Goal: Task Accomplishment & Management: Complete application form

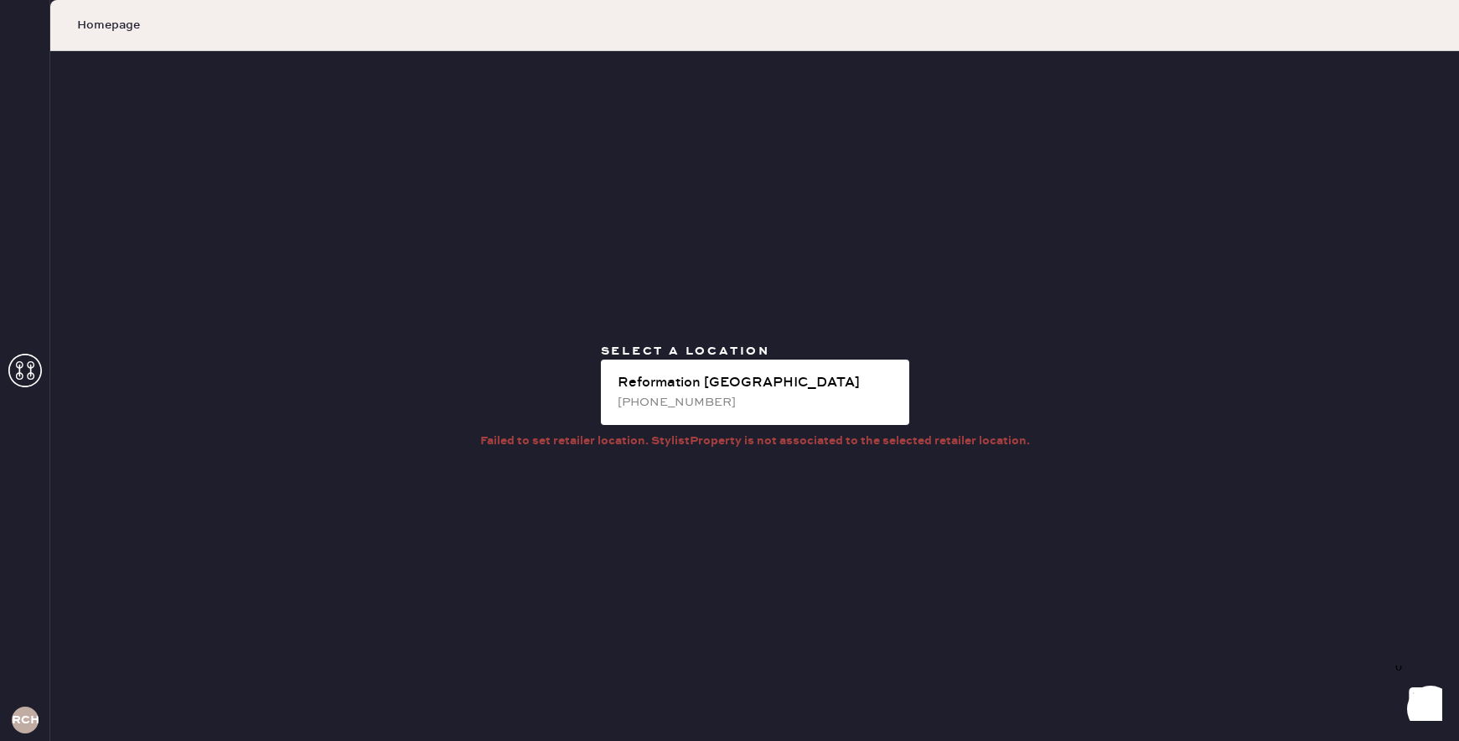
click at [641, 397] on div "[PHONE_NUMBER]" at bounding box center [757, 402] width 278 height 18
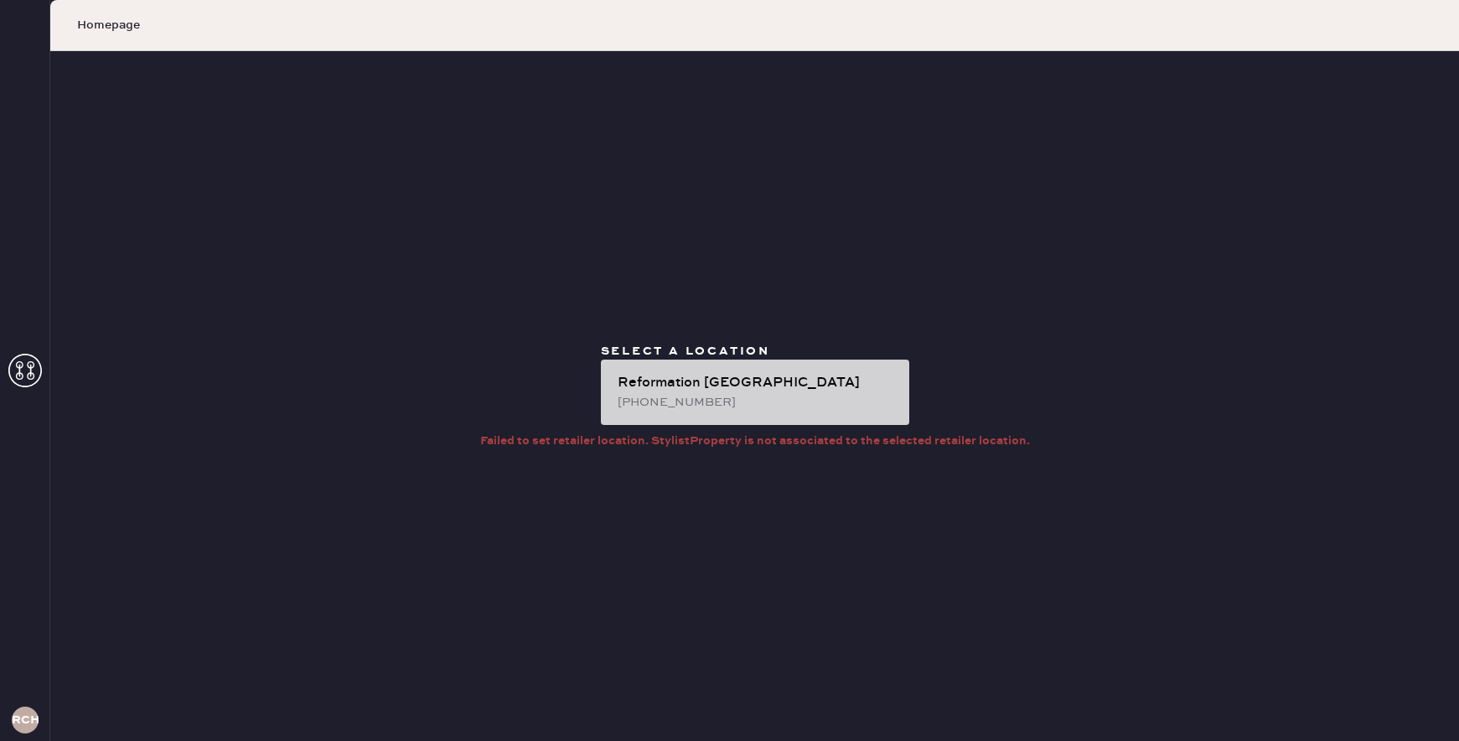
click at [745, 371] on div "Reformation [GEOGRAPHIC_DATA] [PHONE_NUMBER]" at bounding box center [755, 391] width 308 height 65
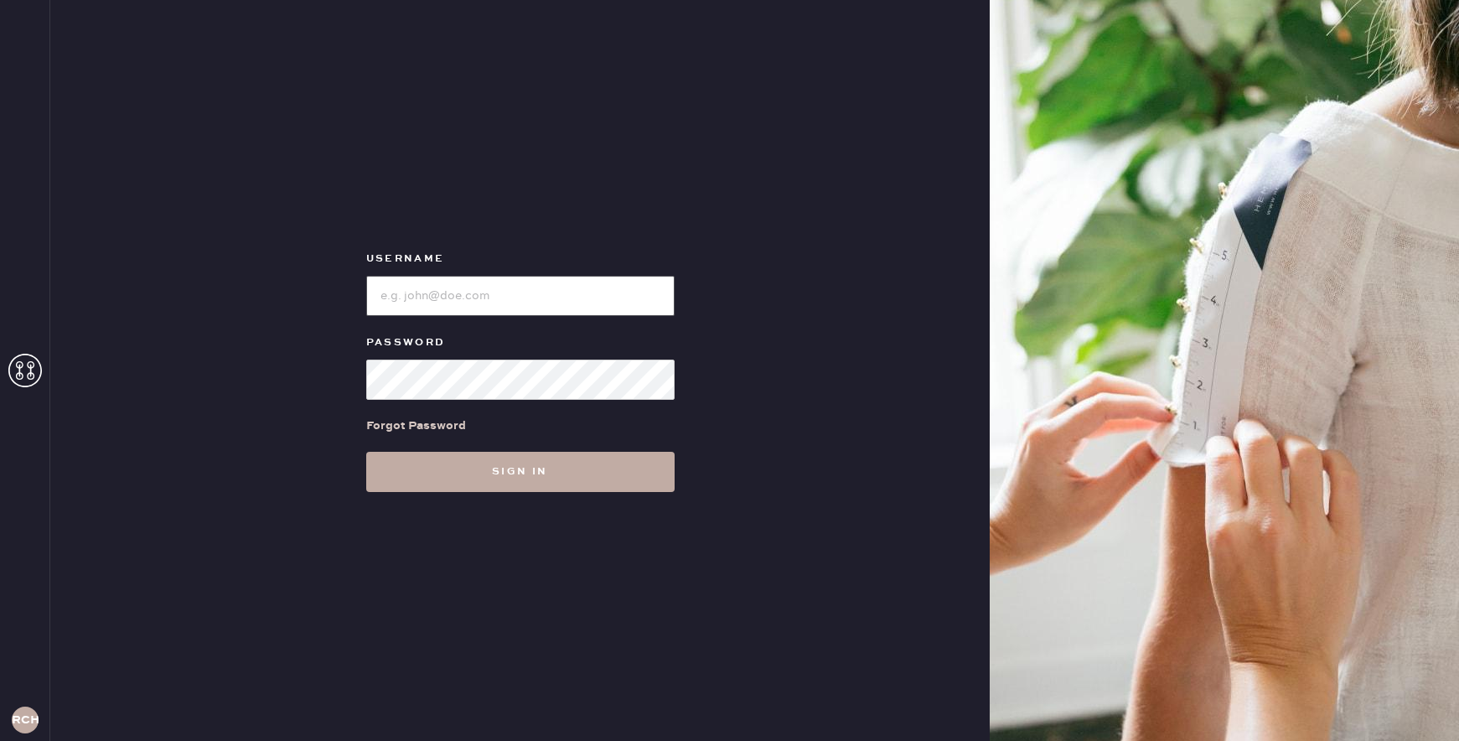
type input "reformationchestnuthill"
click at [614, 463] on button "Sign in" at bounding box center [520, 472] width 308 height 40
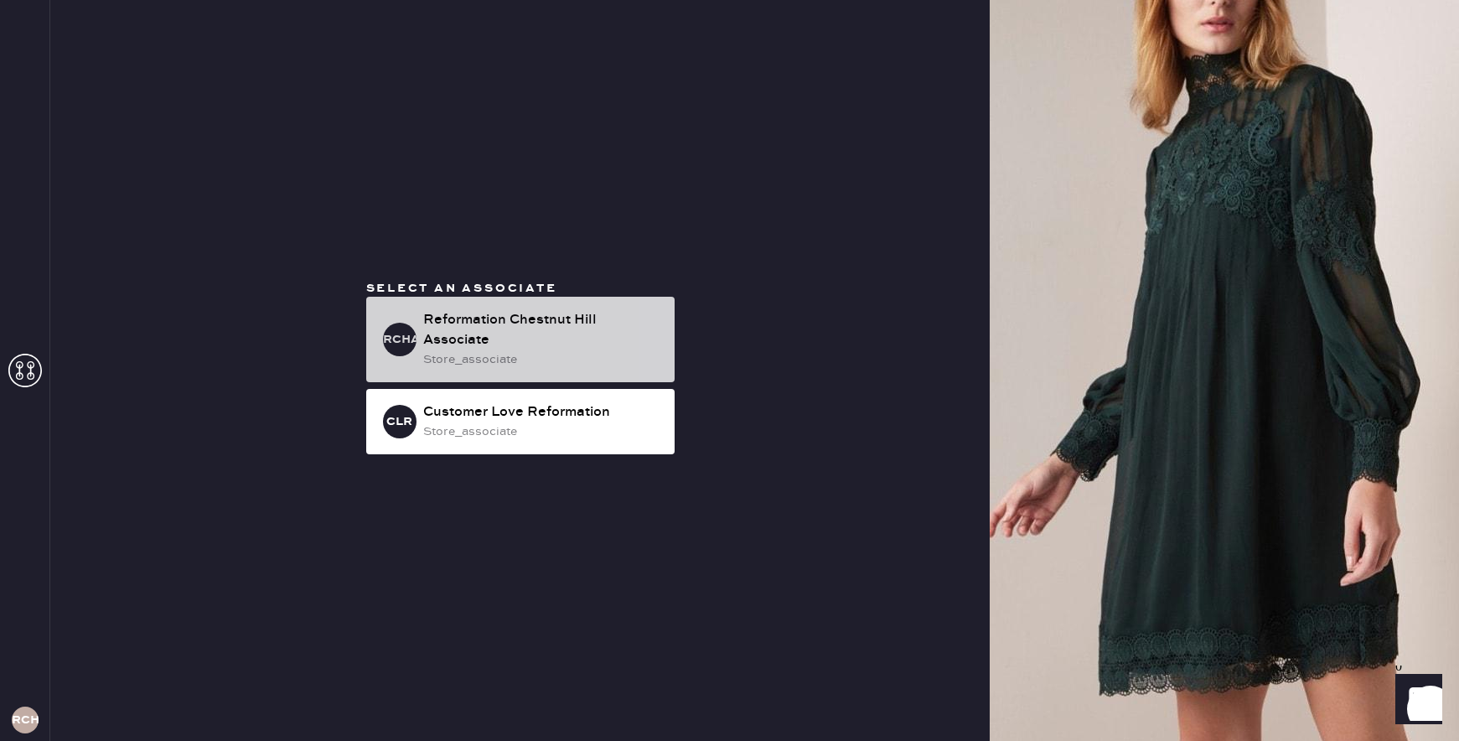
click at [574, 327] on div "Reformation Chestnut Hill Associate" at bounding box center [542, 330] width 238 height 40
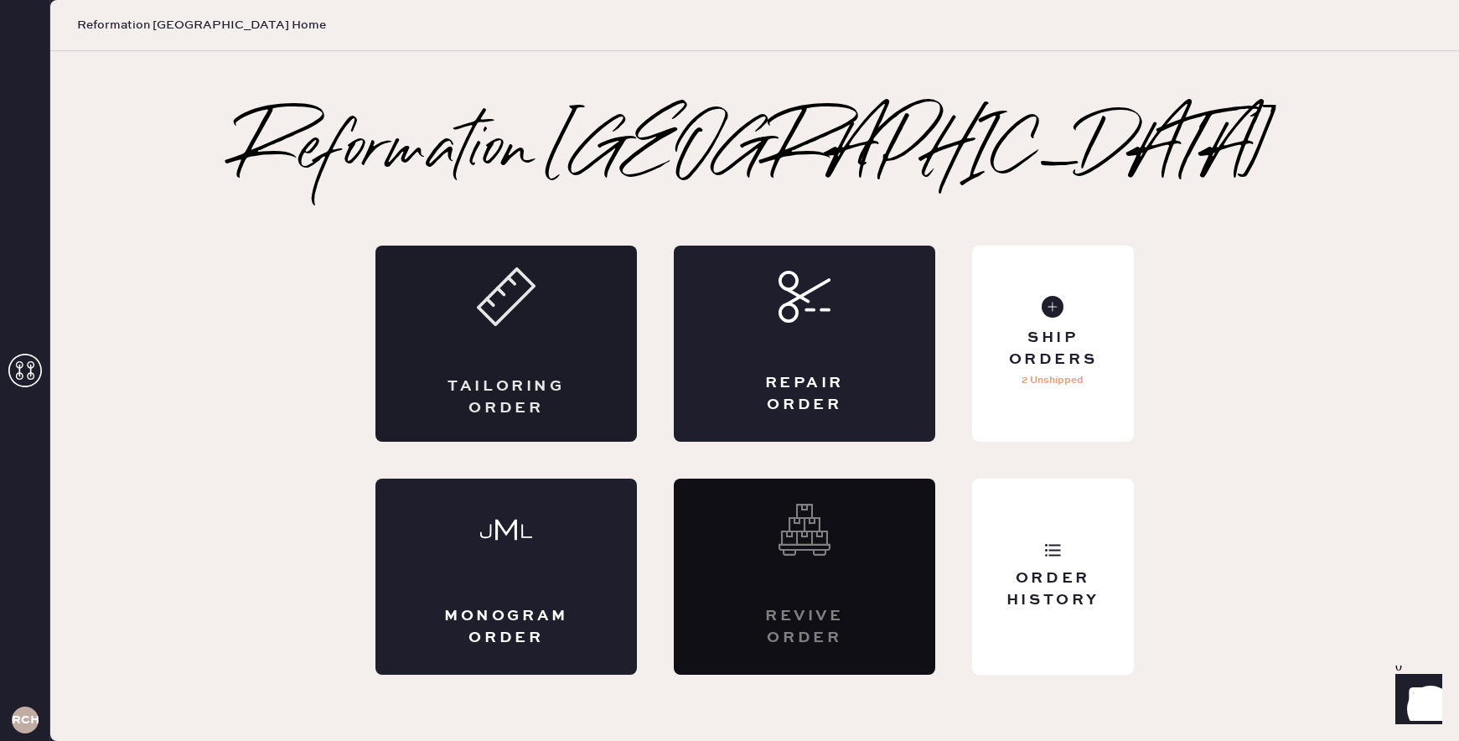
click at [492, 323] on icon at bounding box center [506, 296] width 59 height 59
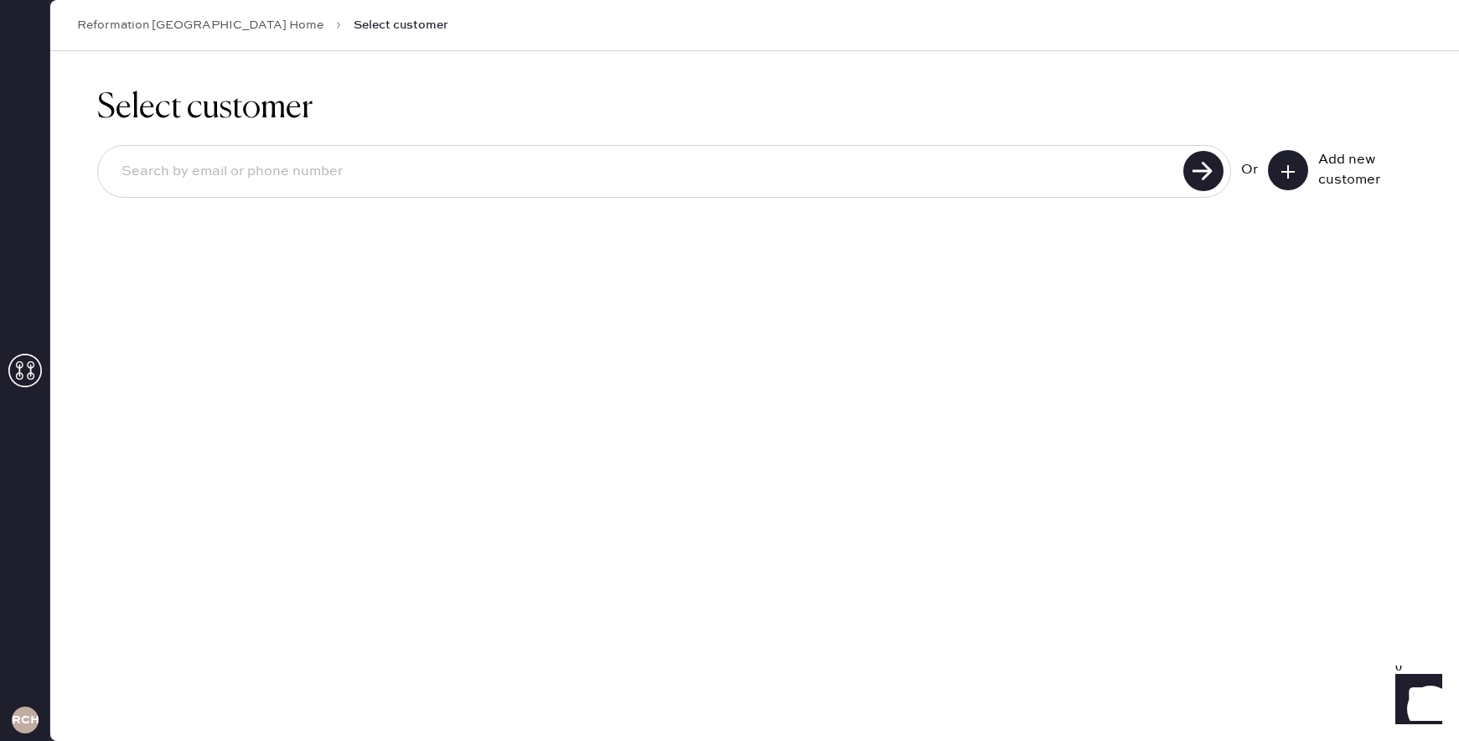
click at [1295, 160] on button at bounding box center [1288, 170] width 40 height 40
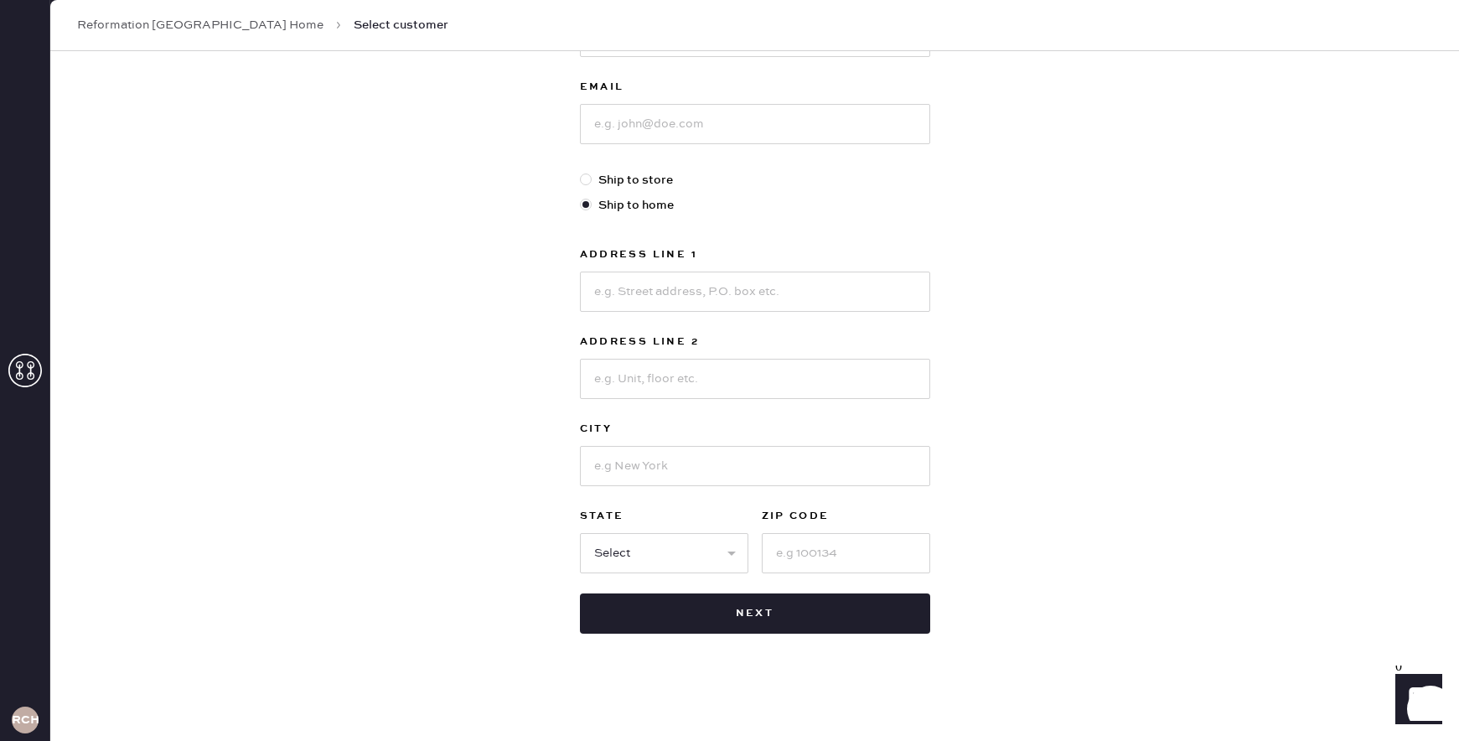
scroll to position [214, 0]
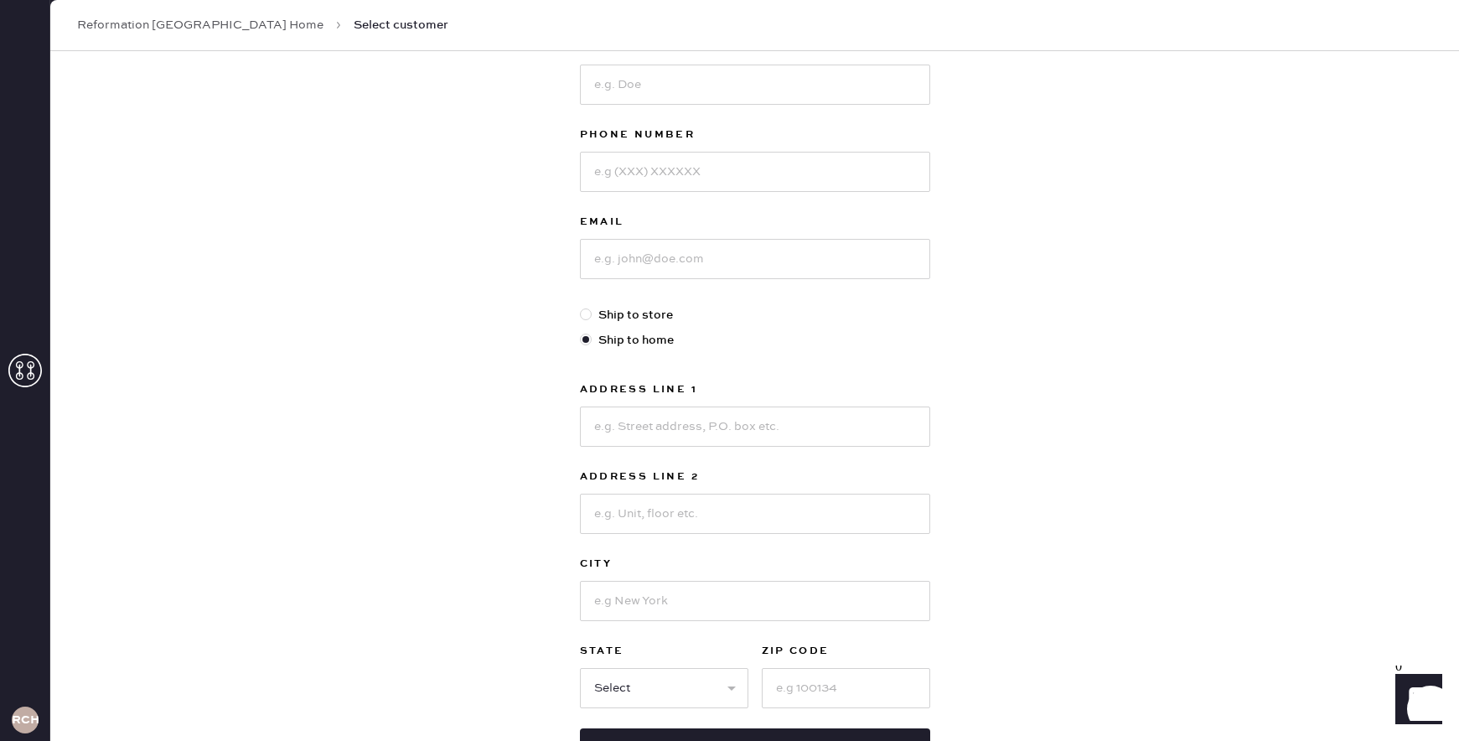
click at [619, 316] on label "Ship to store" at bounding box center [755, 315] width 350 height 18
click at [581, 307] on input "Ship to store" at bounding box center [580, 306] width 1 height 1
radio input "true"
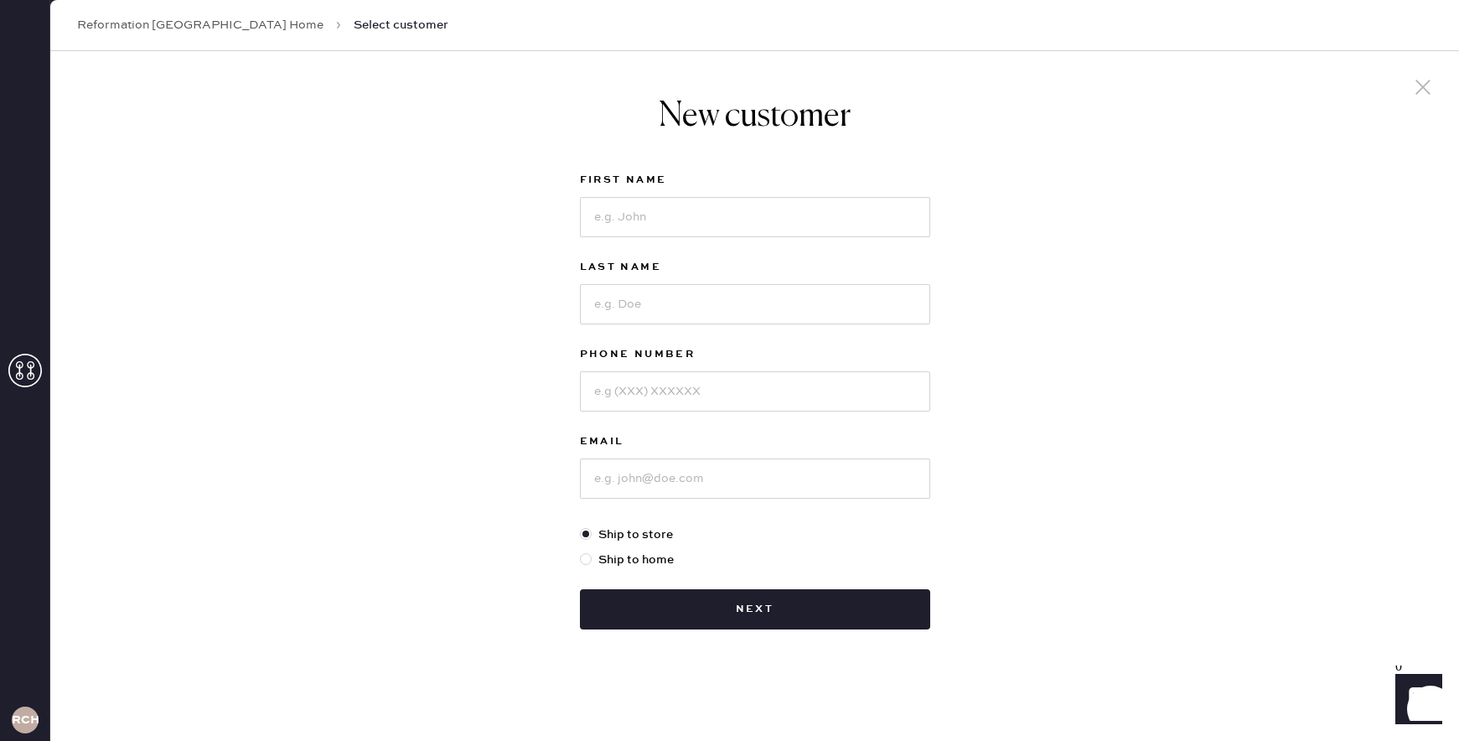
scroll to position [0, 0]
click at [587, 558] on div at bounding box center [586, 559] width 12 height 12
click at [581, 551] on input "Ship to home" at bounding box center [580, 550] width 1 height 1
radio input "true"
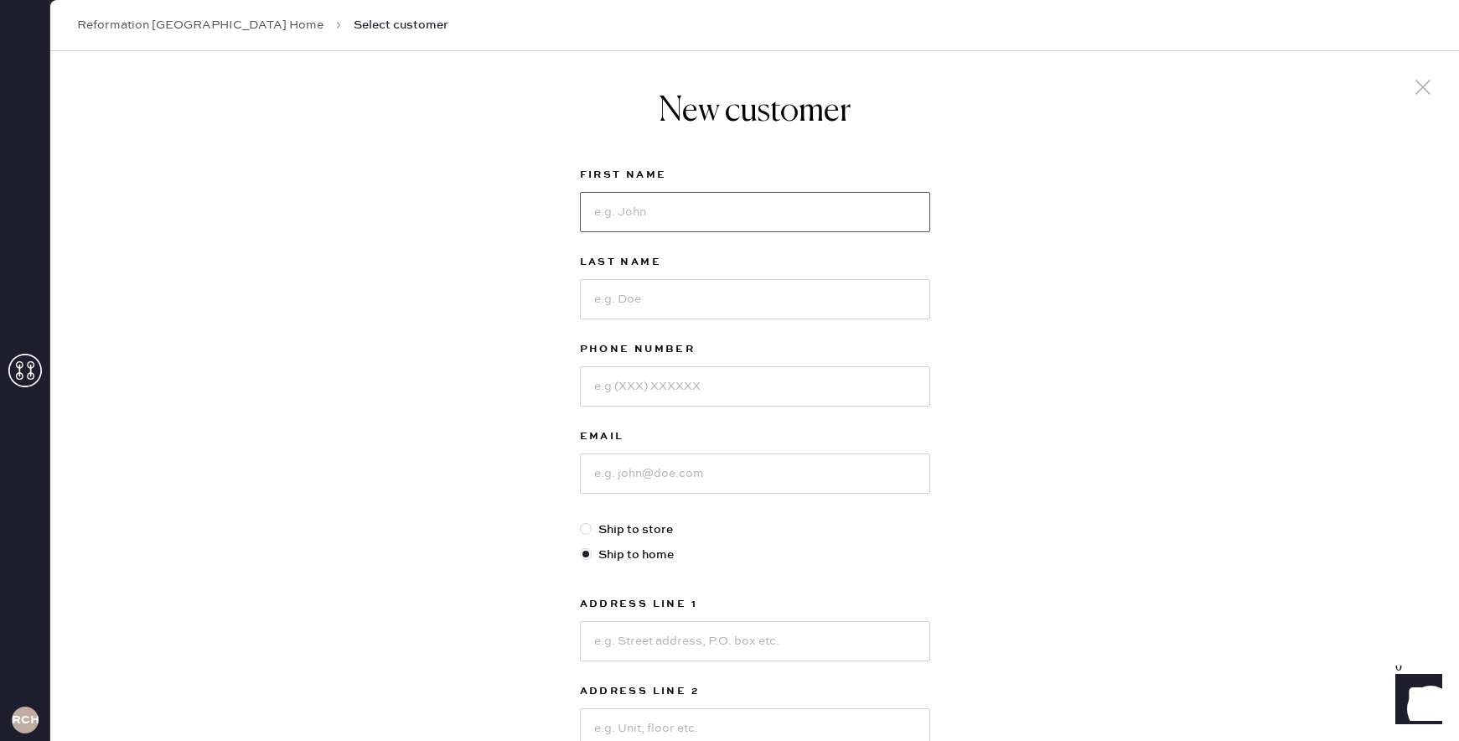
click at [675, 202] on input at bounding box center [755, 212] width 350 height 40
type input "Gina"
type input "Ghilani"
type input "5086540214"
type input "gina.ghilani@gmail.com"
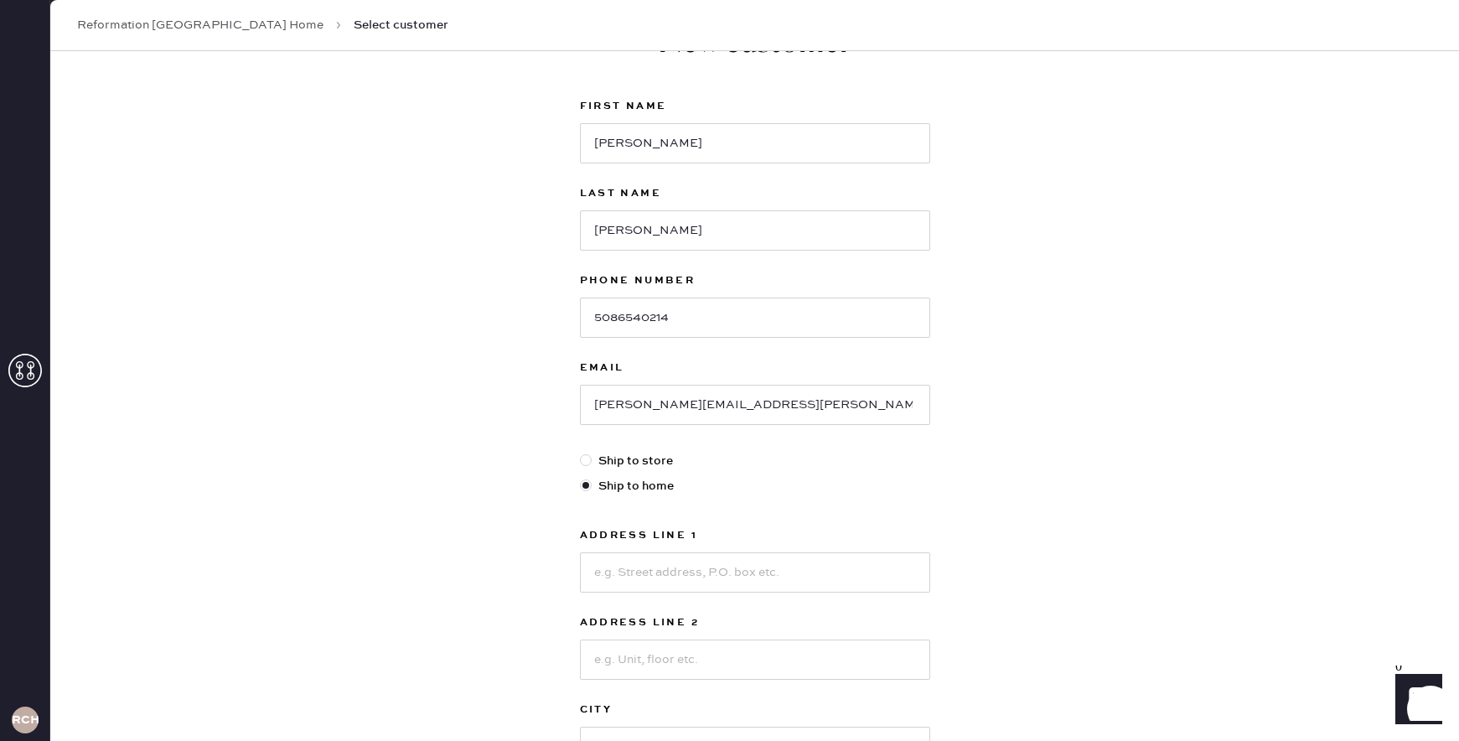
scroll to position [80, 0]
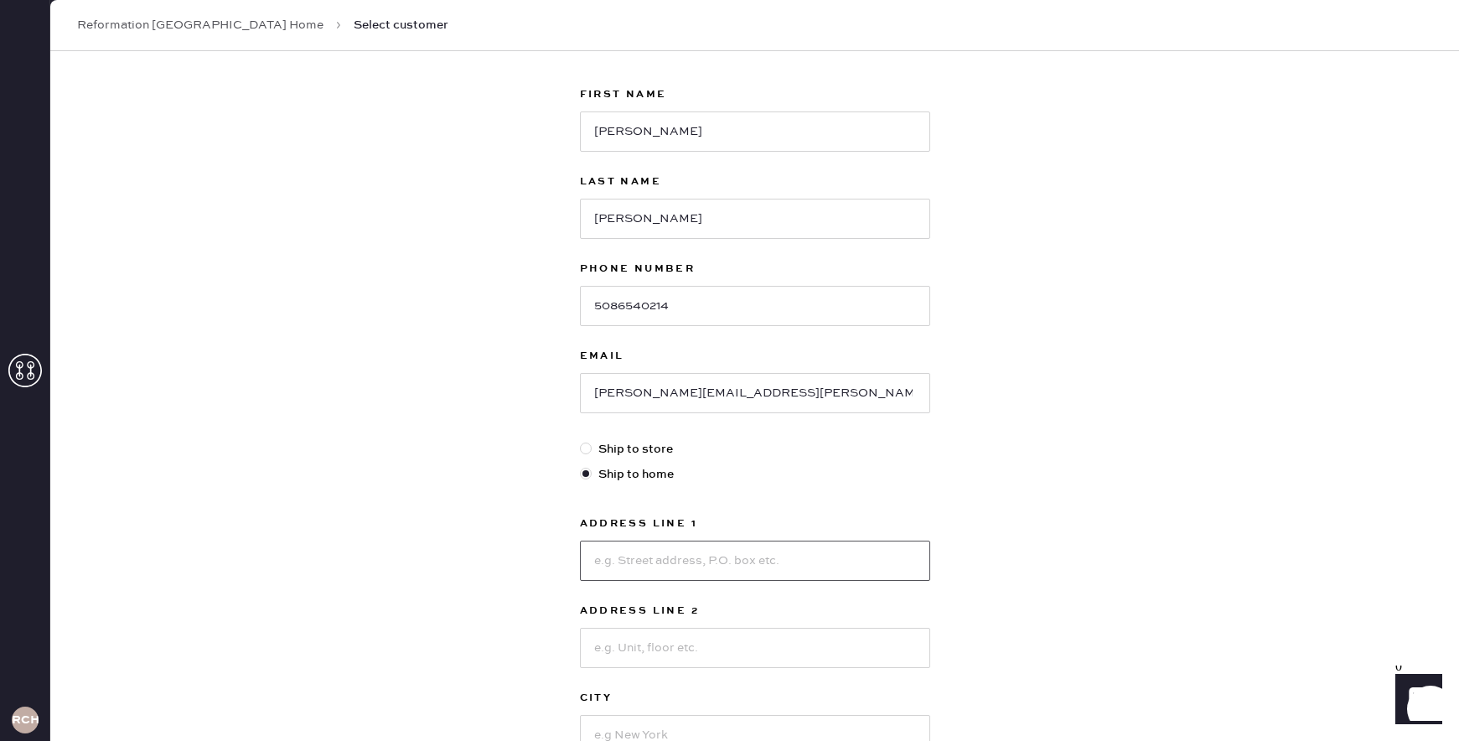
click at [643, 545] on input at bounding box center [755, 560] width 350 height 40
type input "60 Bishop Allen Drive"
type input "APT 1"
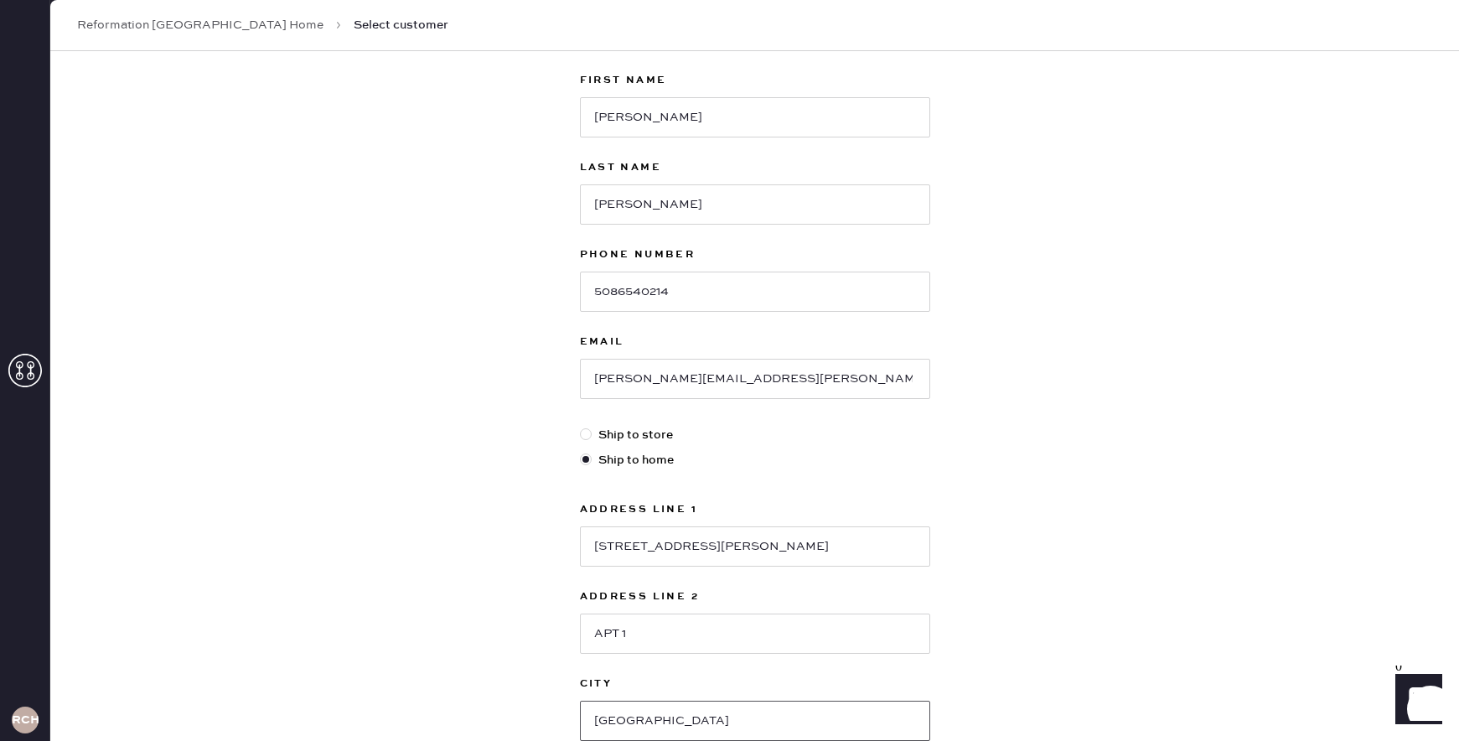
type input "Cambridge"
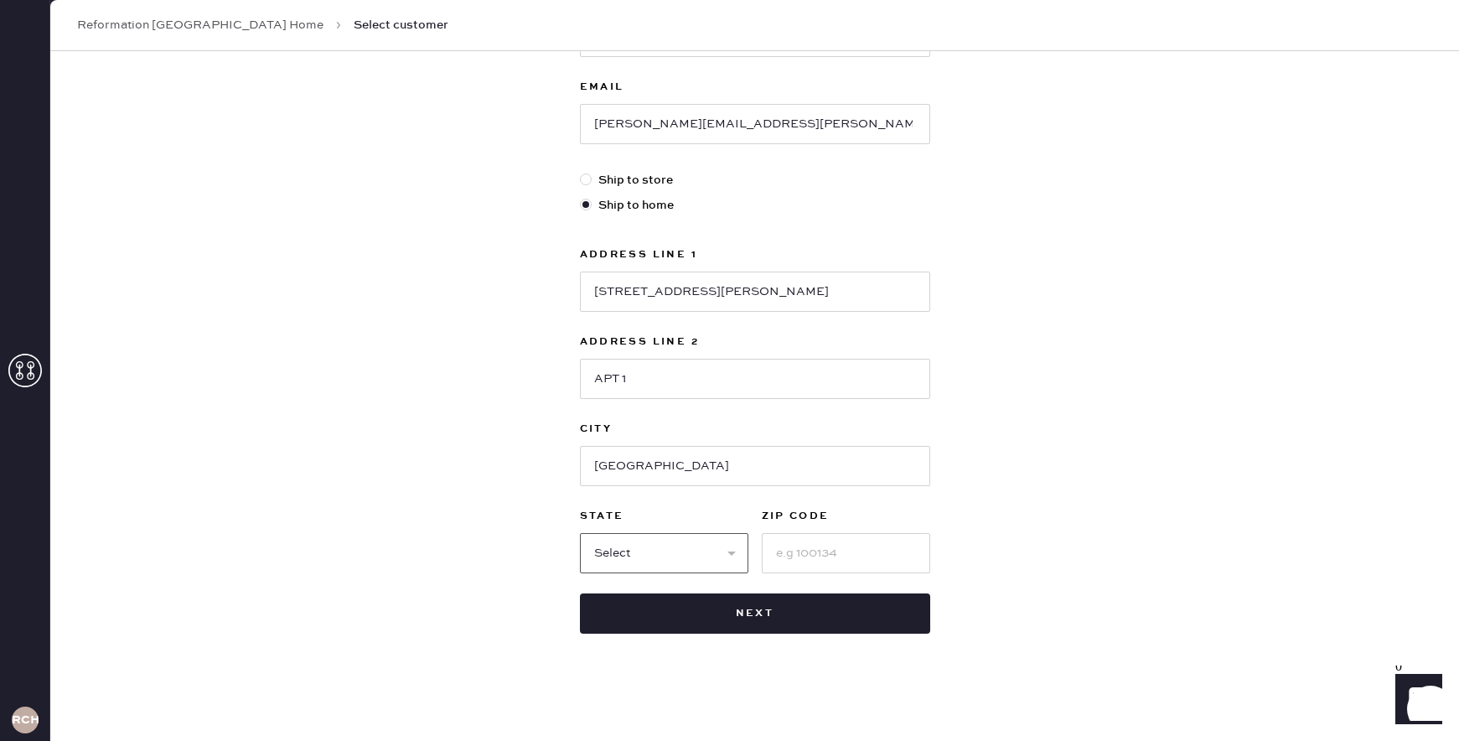
select select "MA"
click at [808, 580] on div "First Name Gina Last Name Ghilani Phone Number 5086540214 Email gina.ghilani@gm…" at bounding box center [755, 225] width 350 height 818
click at [803, 559] on input at bounding box center [846, 553] width 168 height 40
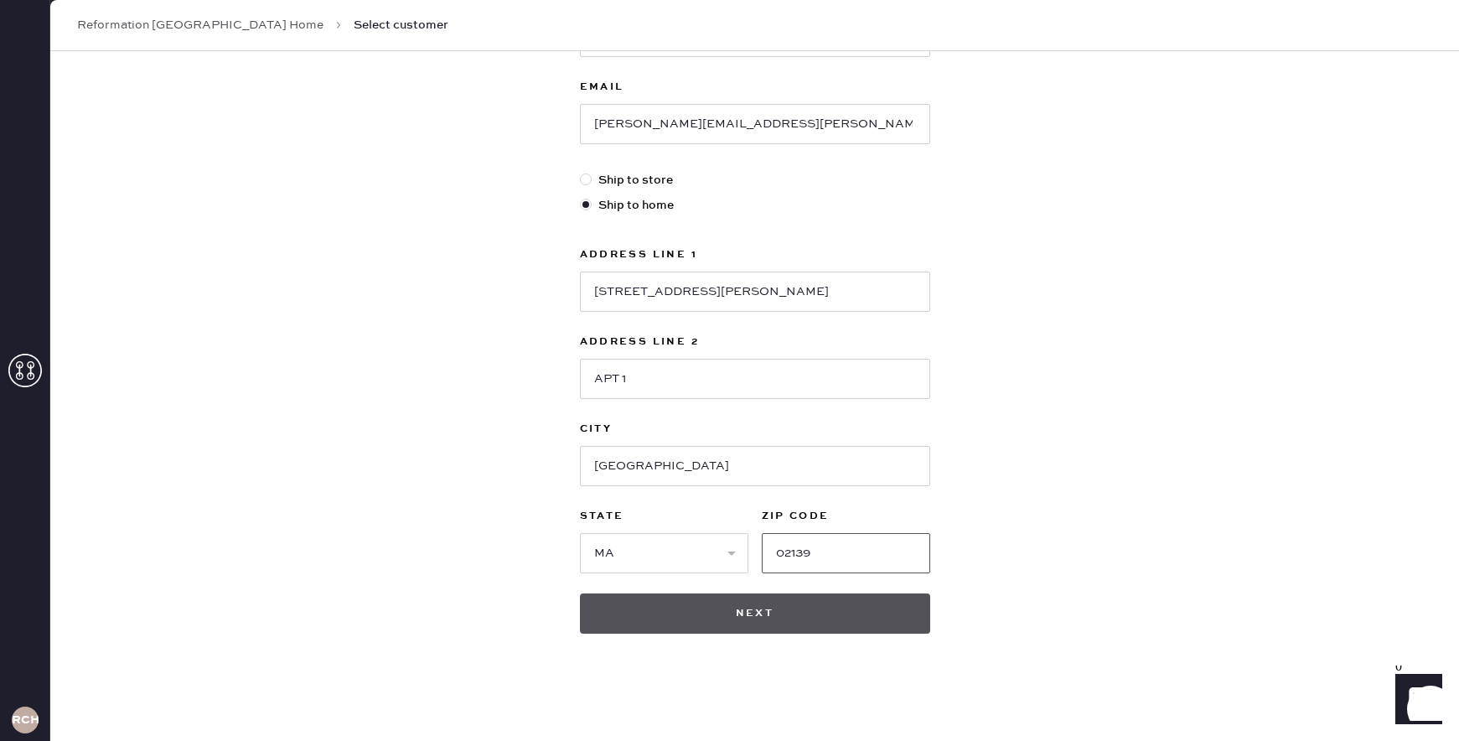
type input "02139"
click at [819, 626] on button "Next" at bounding box center [755, 613] width 350 height 40
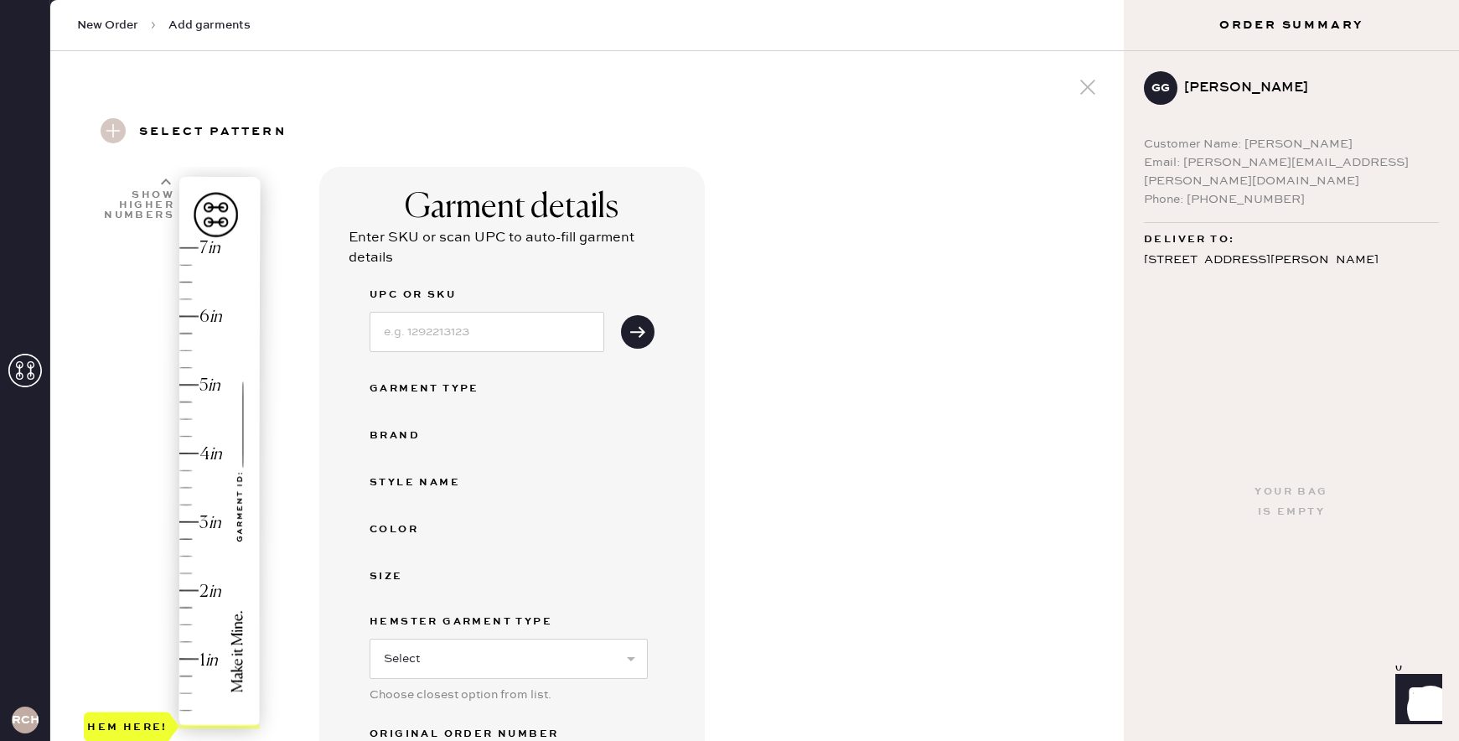
scroll to position [334, 0]
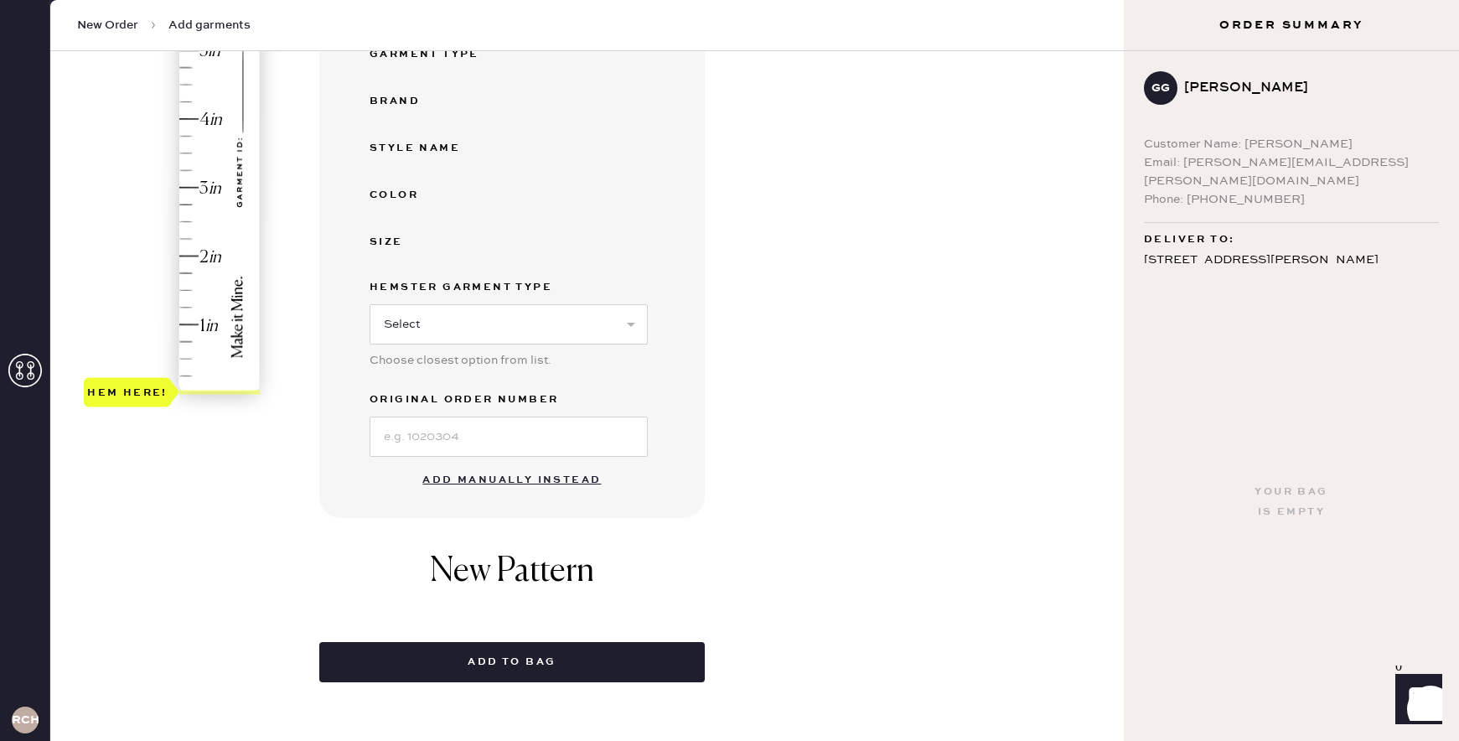
click at [524, 475] on button "Add manually instead" at bounding box center [511, 480] width 199 height 34
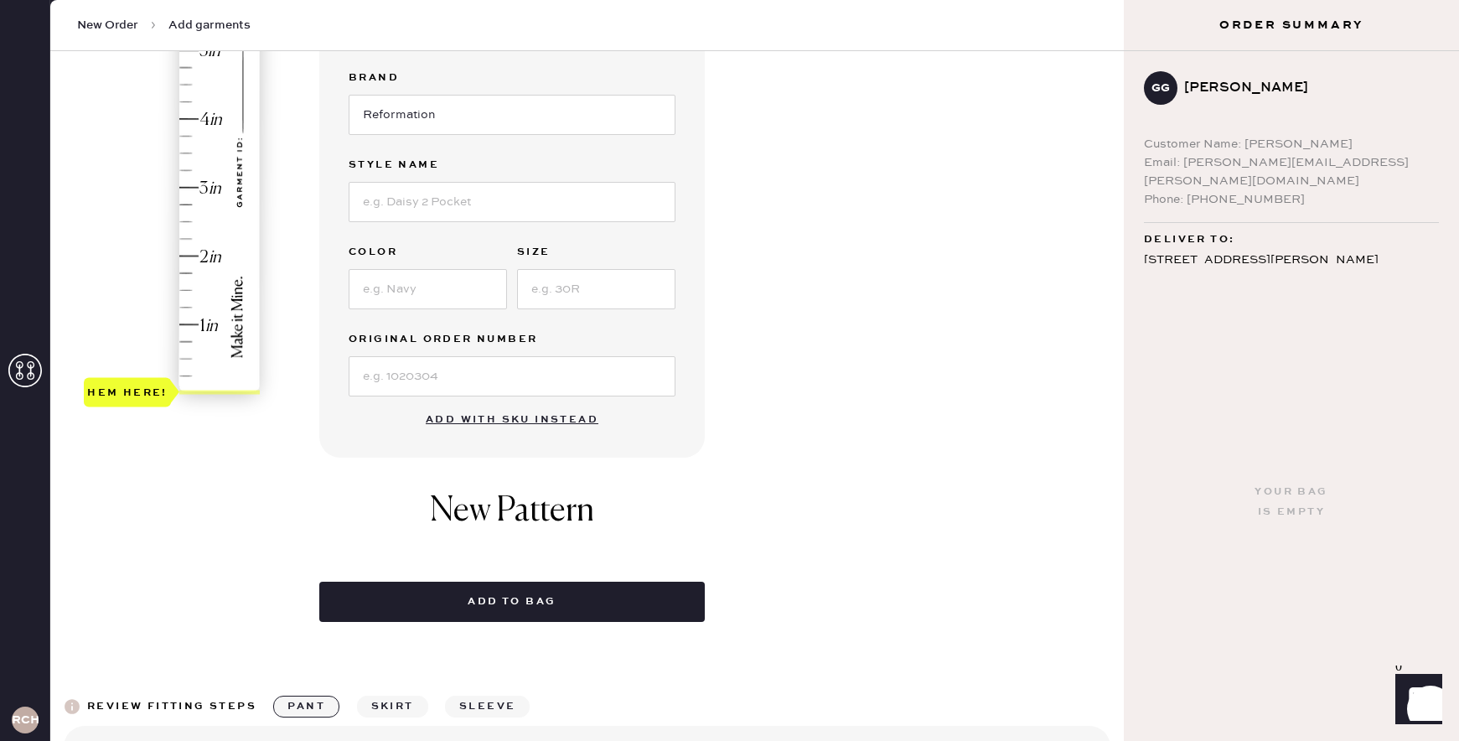
scroll to position [104, 0]
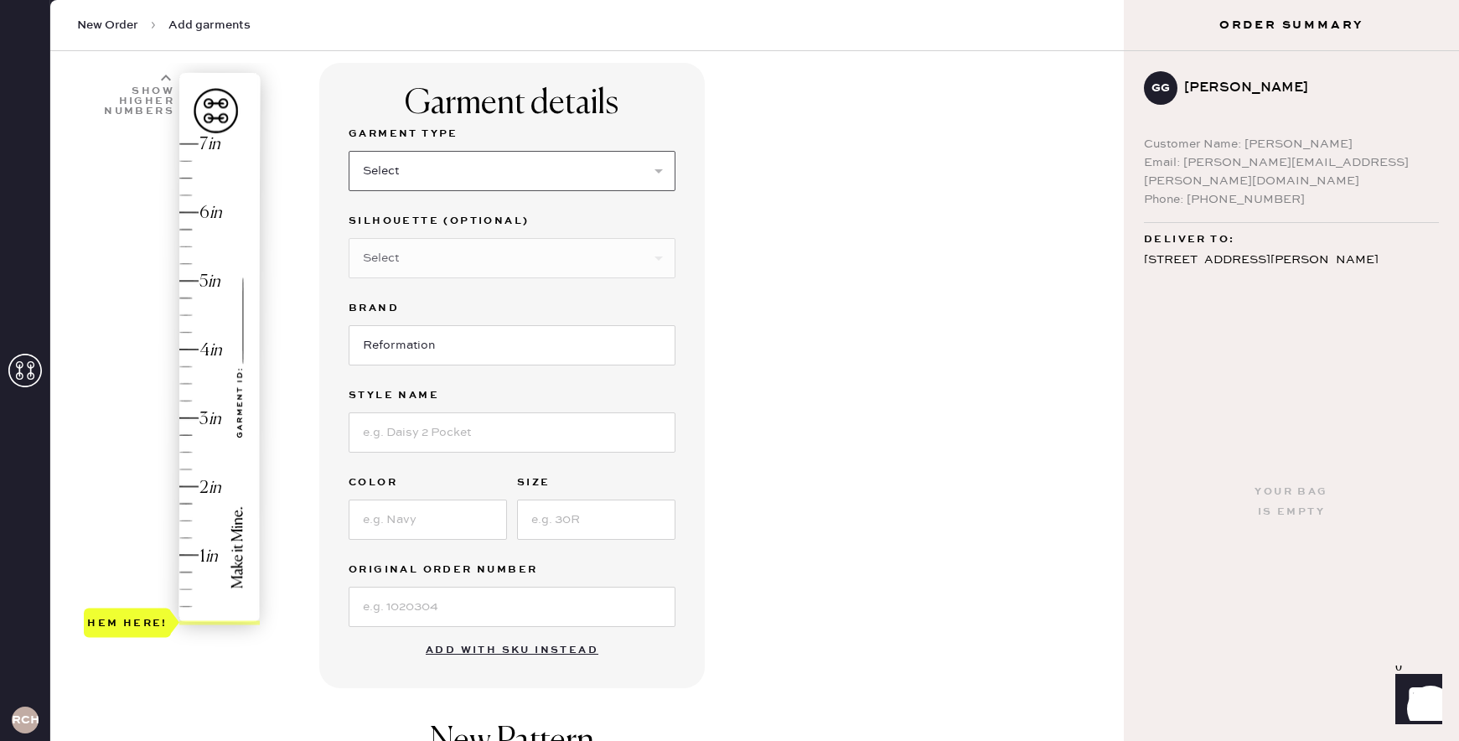
click at [561, 175] on select "Select Basic Skirt Jeans Leggings Pants Shorts Basic Sleeved Dress Basic Sleeve…" at bounding box center [512, 171] width 327 height 40
select select "4"
click at [349, 151] on select "Select Basic Skirt Jeans Leggings Pants Shorts Basic Sleeved Dress Basic Sleeve…" at bounding box center [512, 171] width 327 height 40
click at [499, 271] on select "Select Joggers Shorts Cropped Flare Boot Cut Straight Skinny Other" at bounding box center [512, 258] width 327 height 40
select select "11"
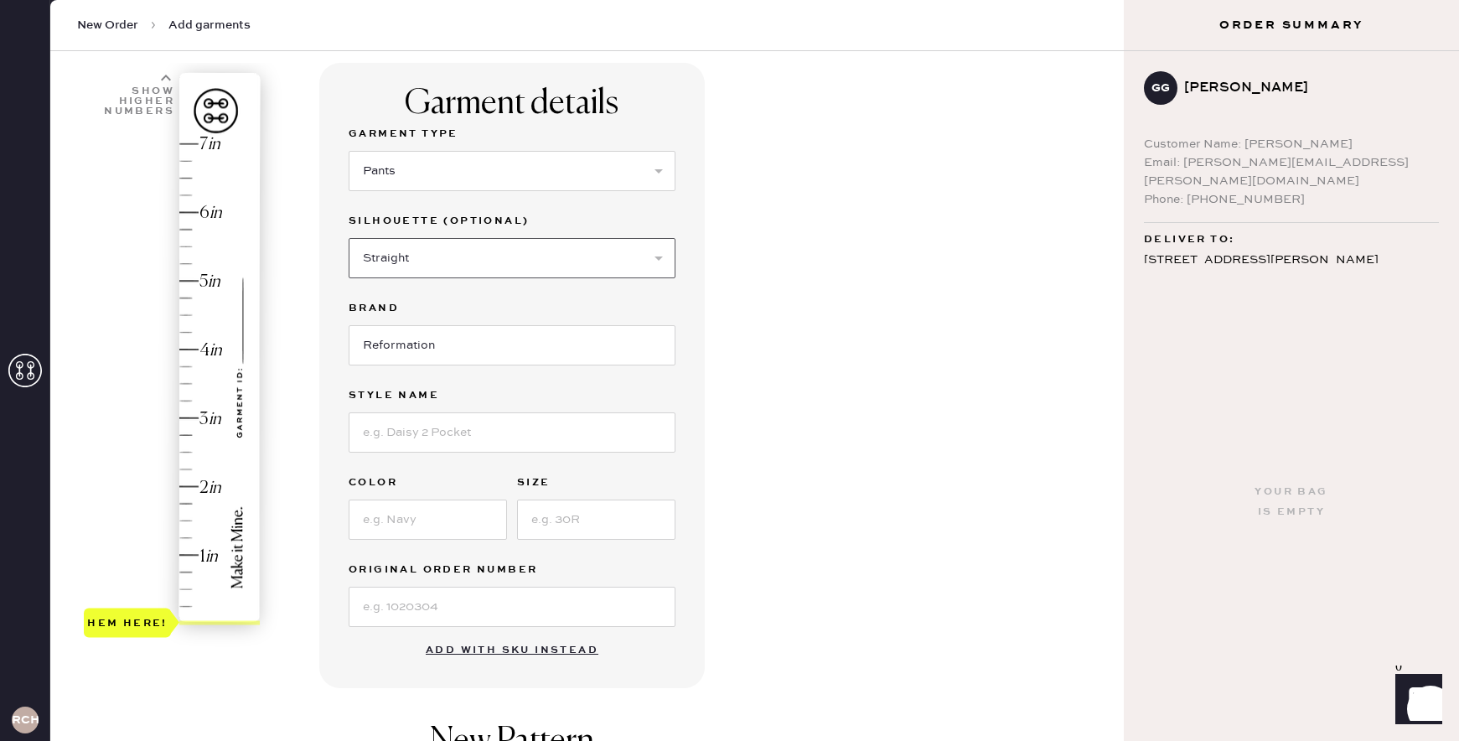
click at [349, 238] on select "Select Joggers Shorts Cropped Flare Boot Cut Straight Skinny Other" at bounding box center [512, 258] width 327 height 40
click at [459, 414] on input at bounding box center [512, 432] width 327 height 40
type input "Vida Low Rise Pant"
click at [448, 525] on input at bounding box center [428, 519] width 158 height 40
click at [418, 505] on input "b" at bounding box center [428, 519] width 158 height 40
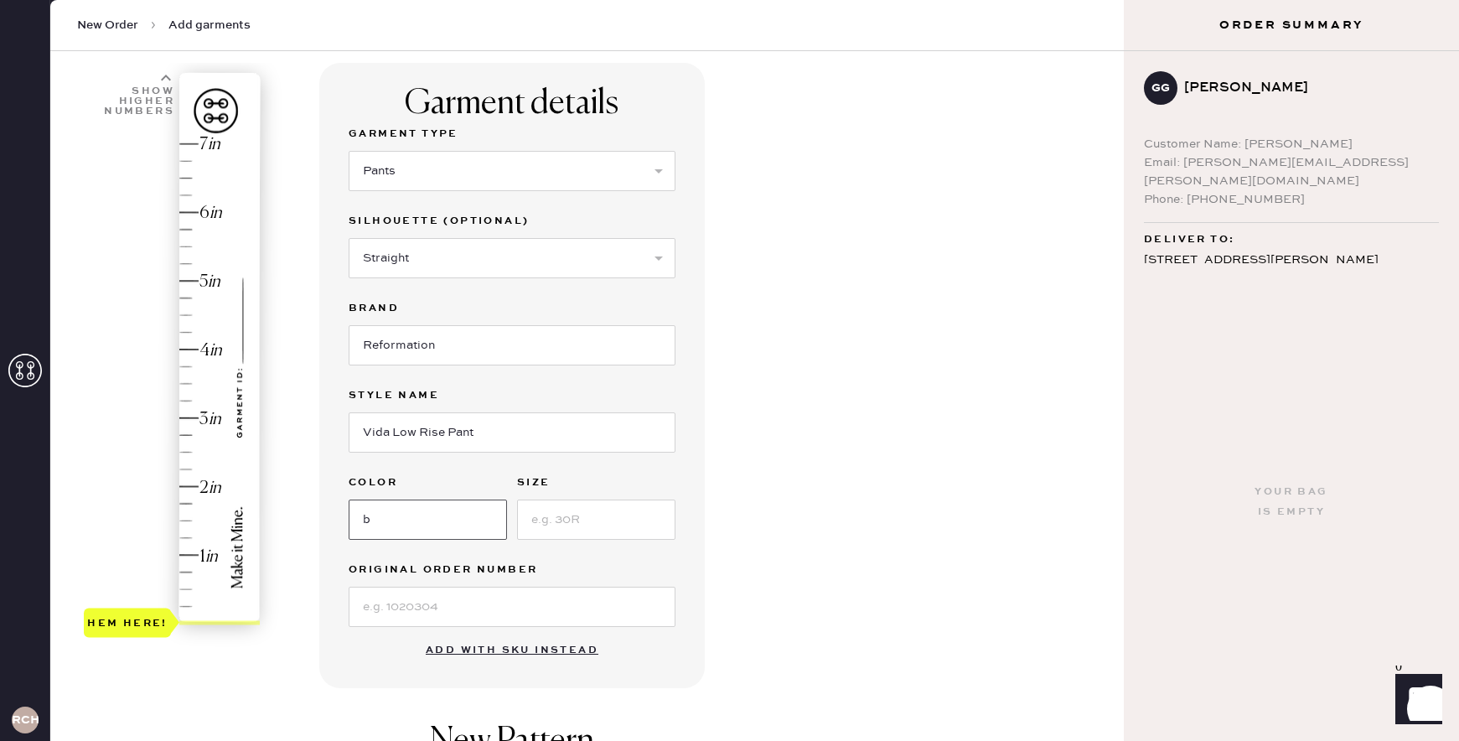
click at [418, 505] on input "b" at bounding box center [428, 519] width 158 height 40
type input "Black"
click at [567, 523] on input at bounding box center [596, 519] width 158 height 40
type input "2"
click at [776, 468] on div "Garment details Garment Type Select Basic Skirt Jeans Leggings Pants Shorts Bas…" at bounding box center [714, 539] width 791 height 952
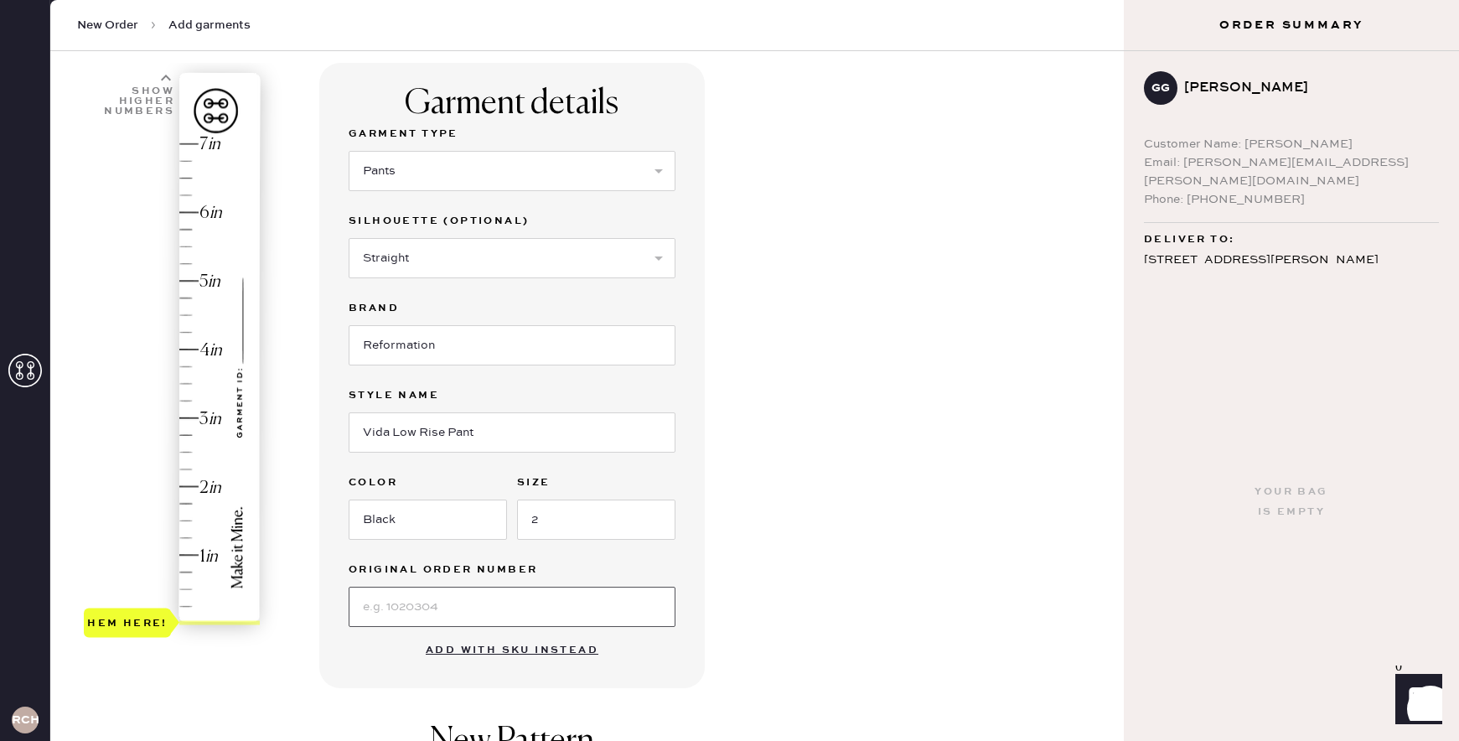
click at [509, 592] on input at bounding box center [512, 607] width 327 height 40
type input "1.75"
click at [186, 505] on div "Hem here!" at bounding box center [173, 384] width 178 height 494
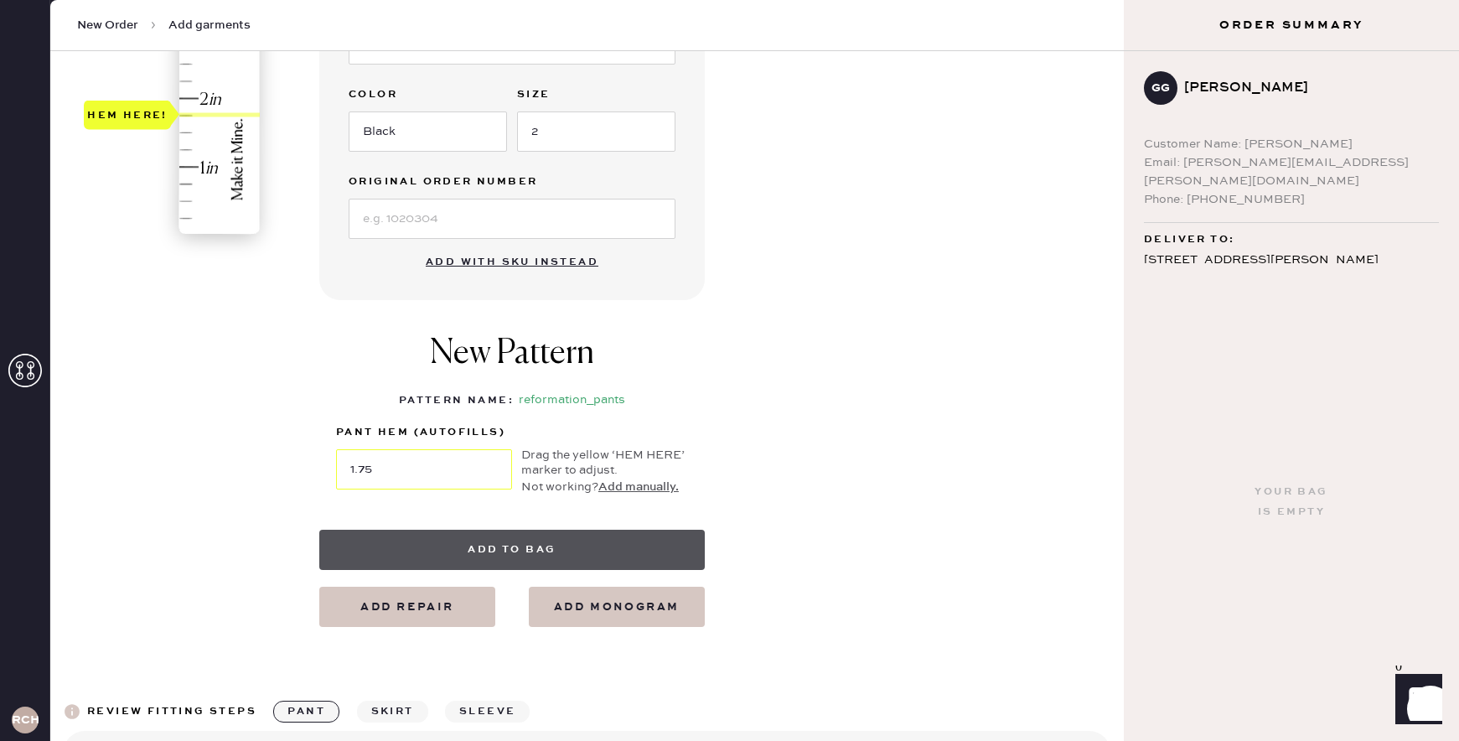
click at [602, 556] on button "Add to bag" at bounding box center [511, 550] width 385 height 40
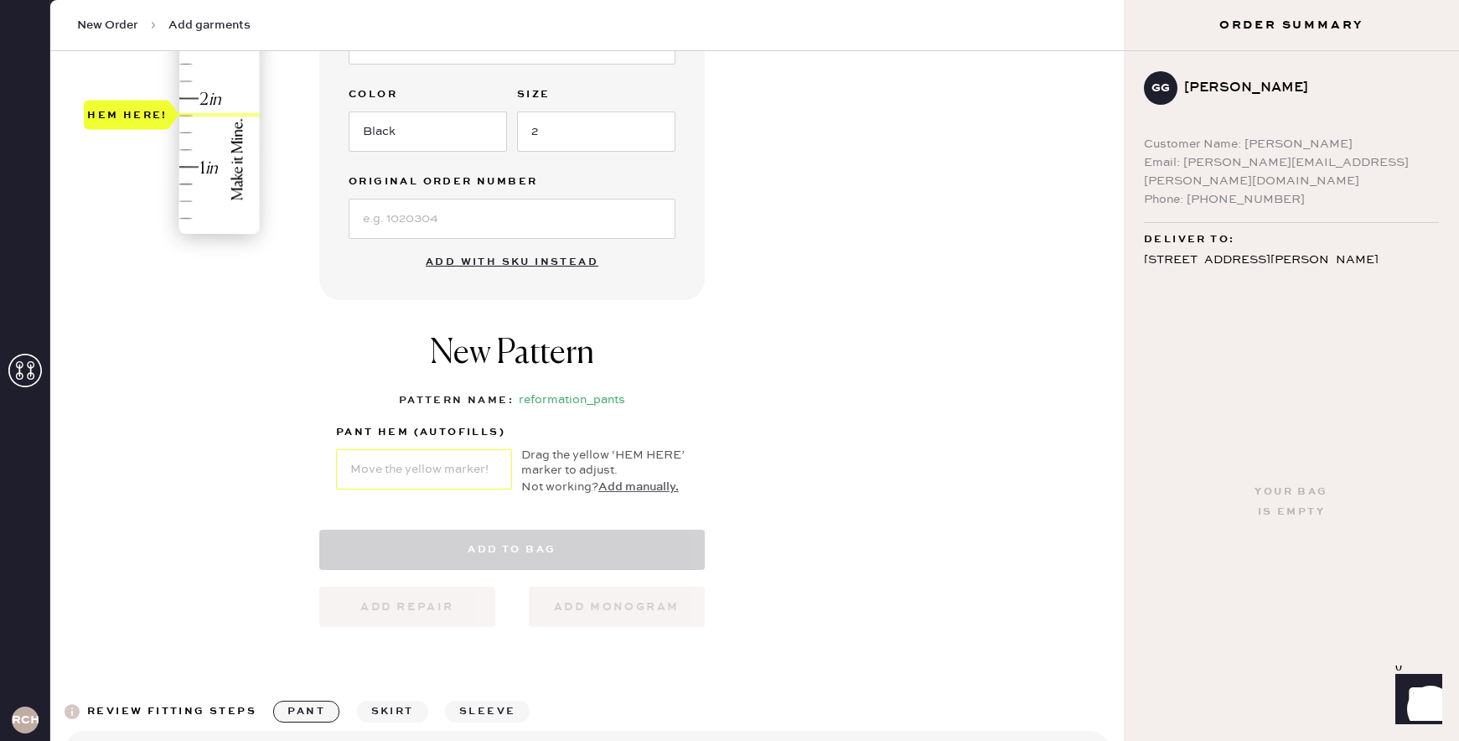
select select "4"
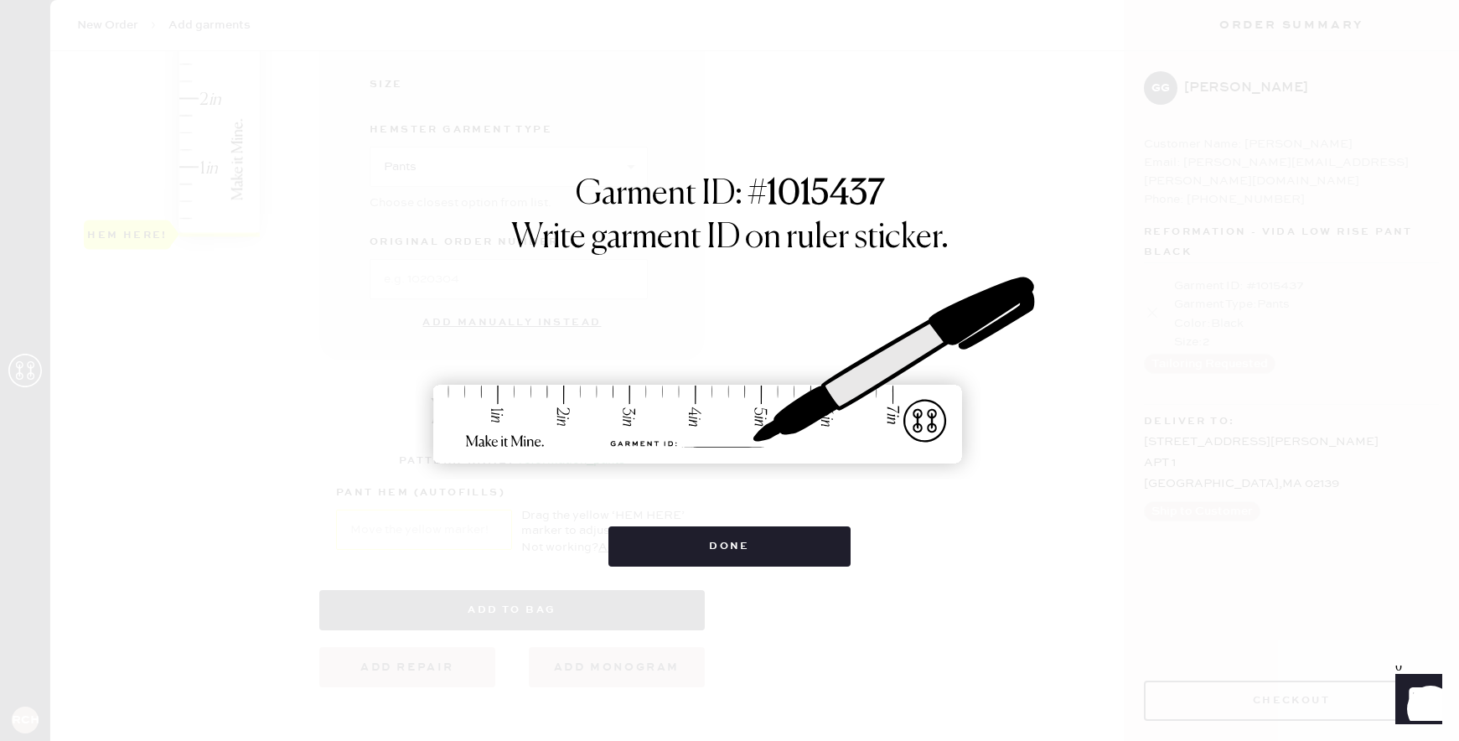
click at [788, 524] on div "Done" at bounding box center [729, 537] width 242 height 57
click at [786, 540] on button "Done" at bounding box center [729, 546] width 242 height 40
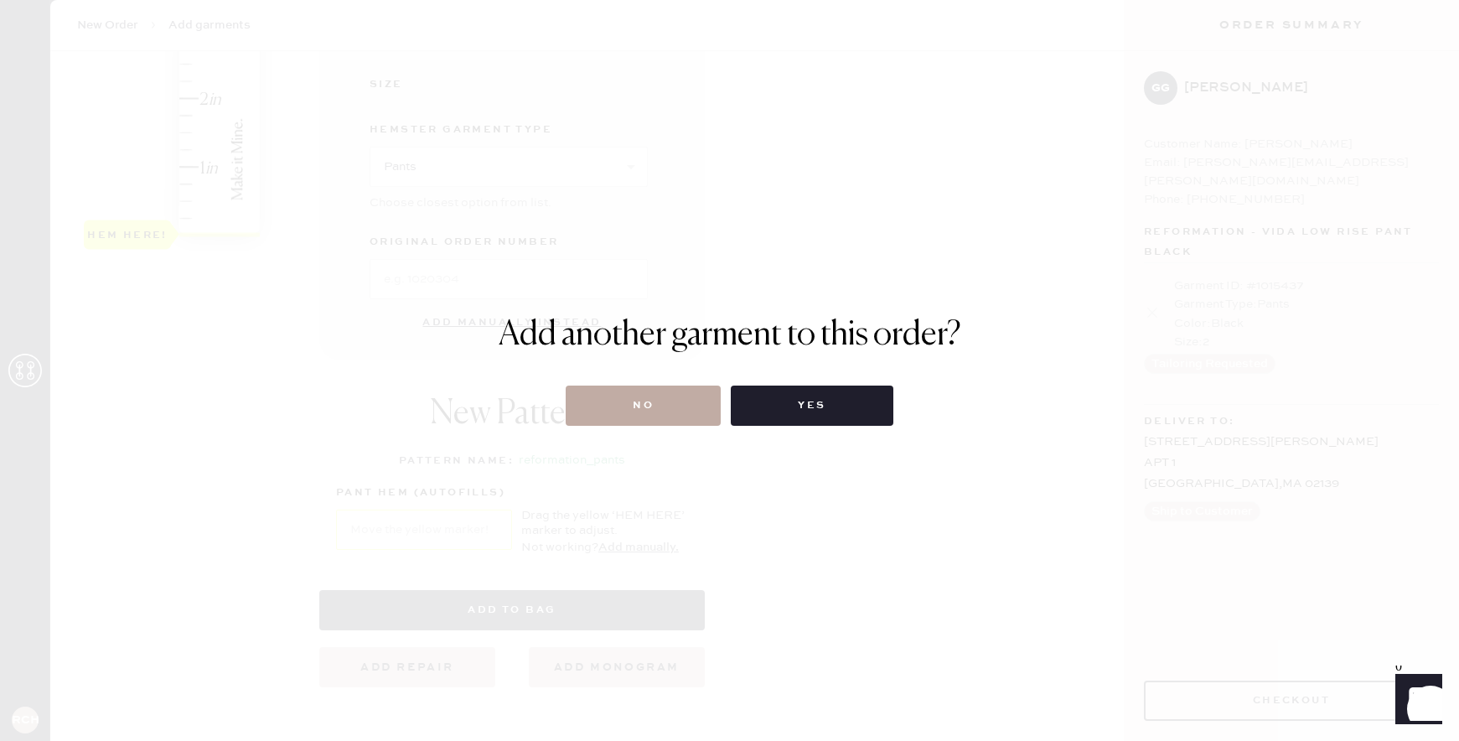
click at [703, 401] on button "No" at bounding box center [643, 405] width 155 height 40
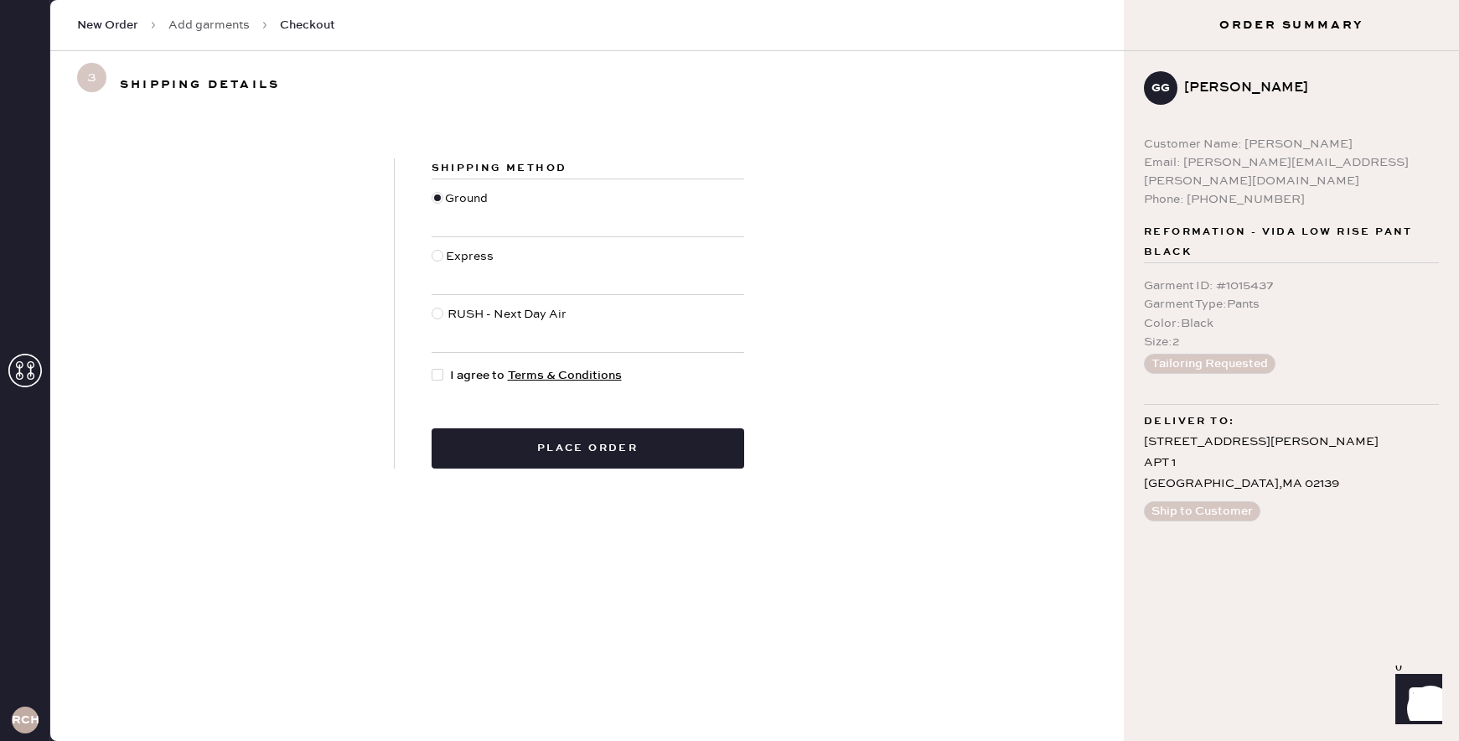
click at [439, 374] on div at bounding box center [438, 375] width 12 height 12
click at [432, 367] on input "I agree to Terms & Conditions" at bounding box center [432, 366] width 1 height 1
checkbox input "true"
click at [542, 460] on button "Place order" at bounding box center [588, 448] width 313 height 40
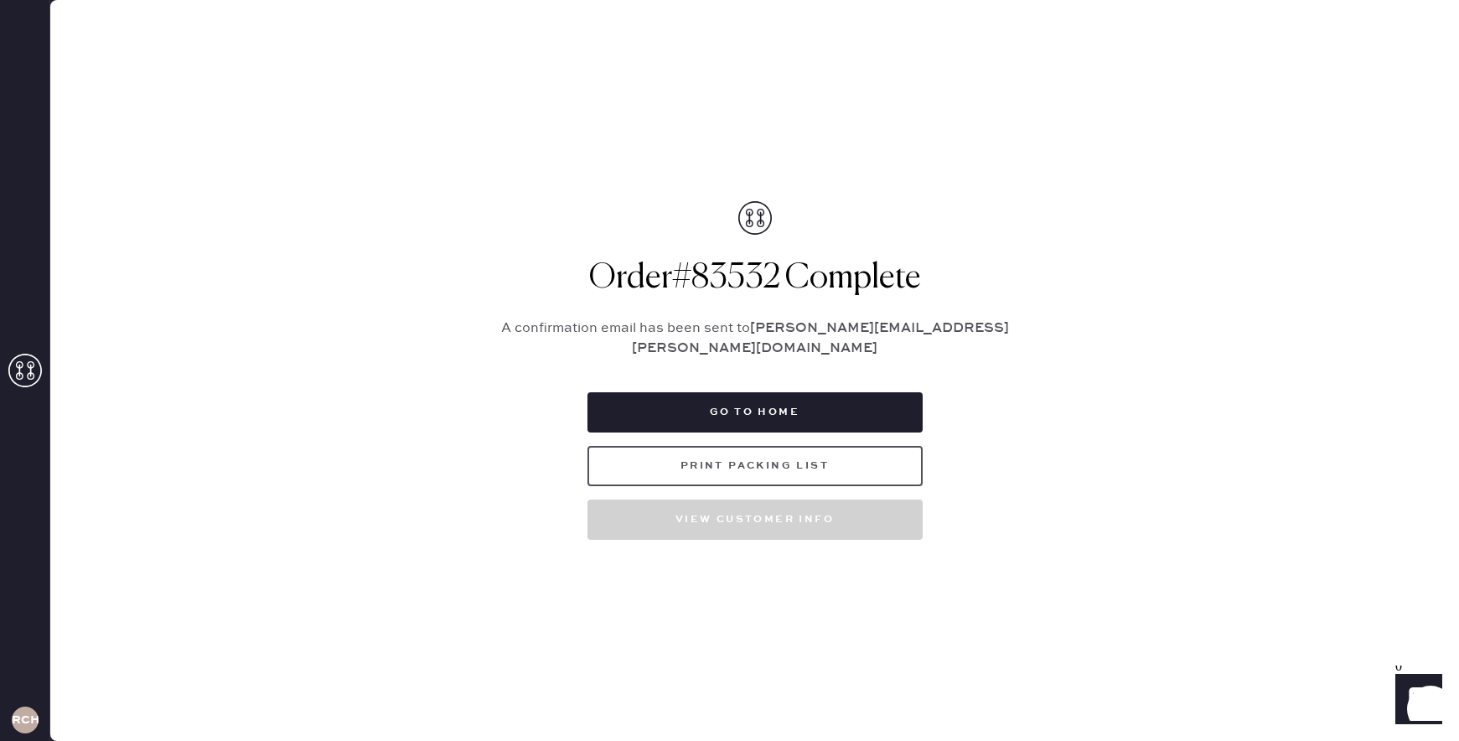
click at [793, 460] on button "Print Packing List" at bounding box center [754, 466] width 335 height 40
